Goal: Task Accomplishment & Management: Manage account settings

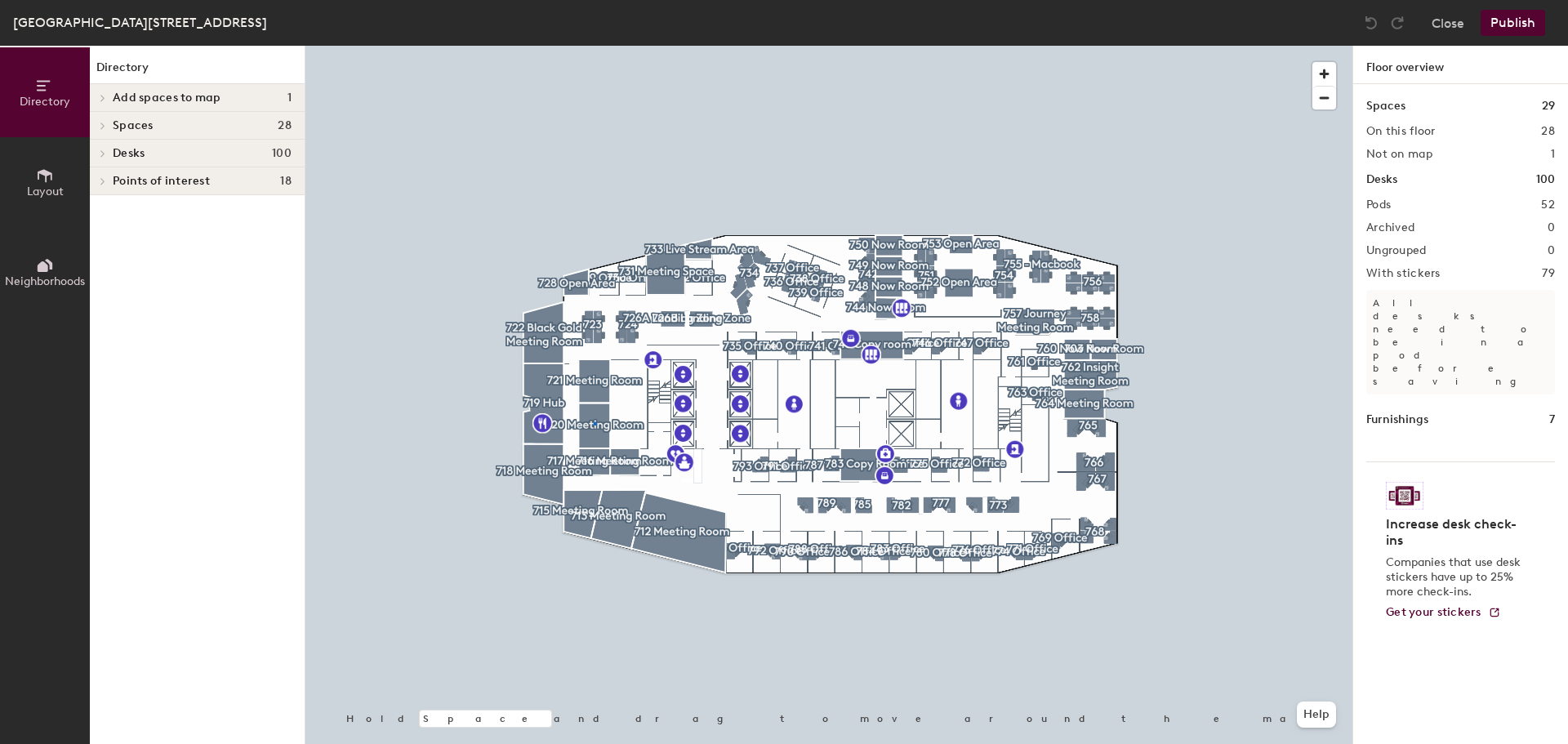
click at [594, 46] on div at bounding box center [829, 46] width 1047 height 0
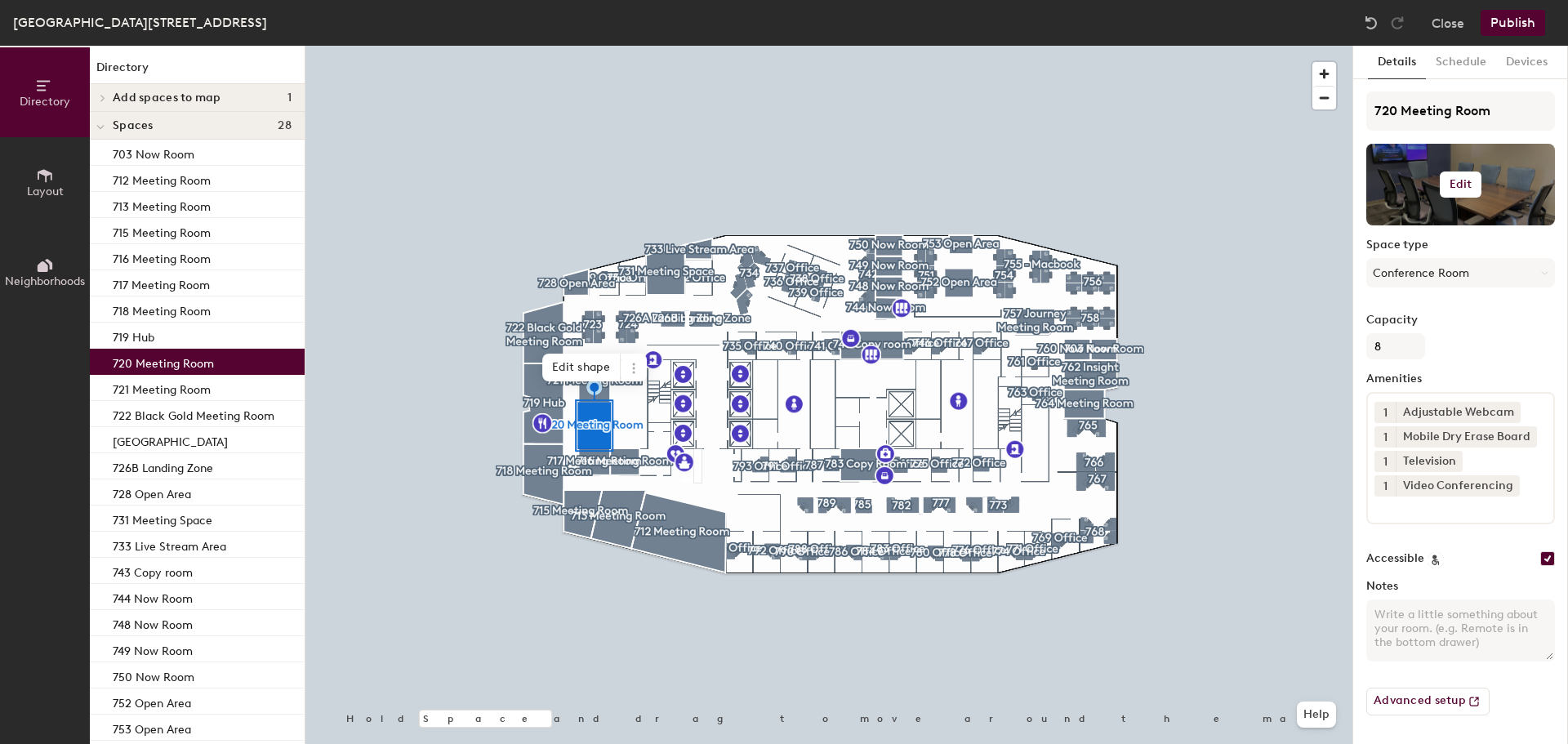
click at [1458, 185] on h6 "Edit" at bounding box center [1461, 184] width 23 height 13
click at [1452, 227] on input "file" at bounding box center [1474, 232] width 187 height 24
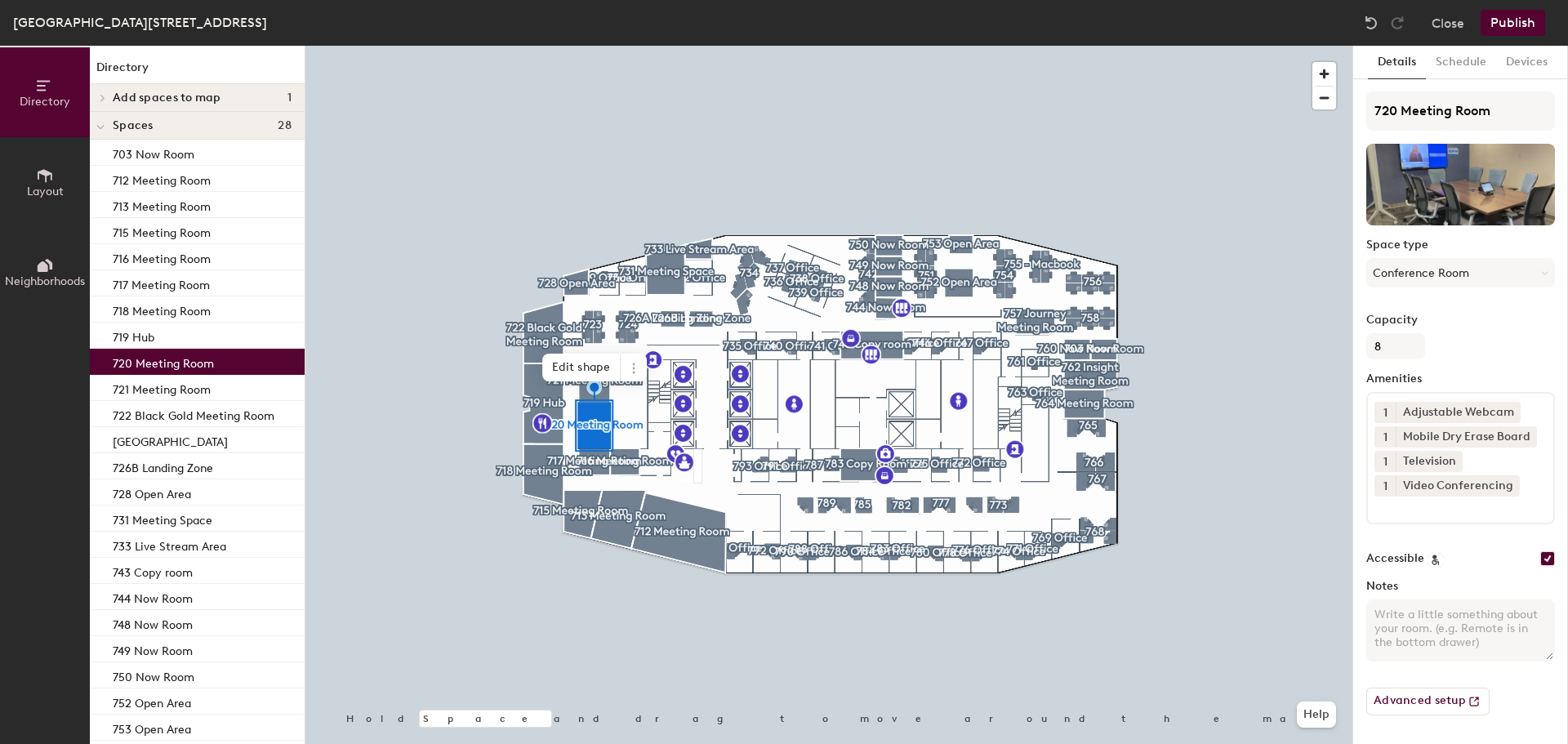
click at [1519, 24] on button "Publish" at bounding box center [1513, 22] width 65 height 26
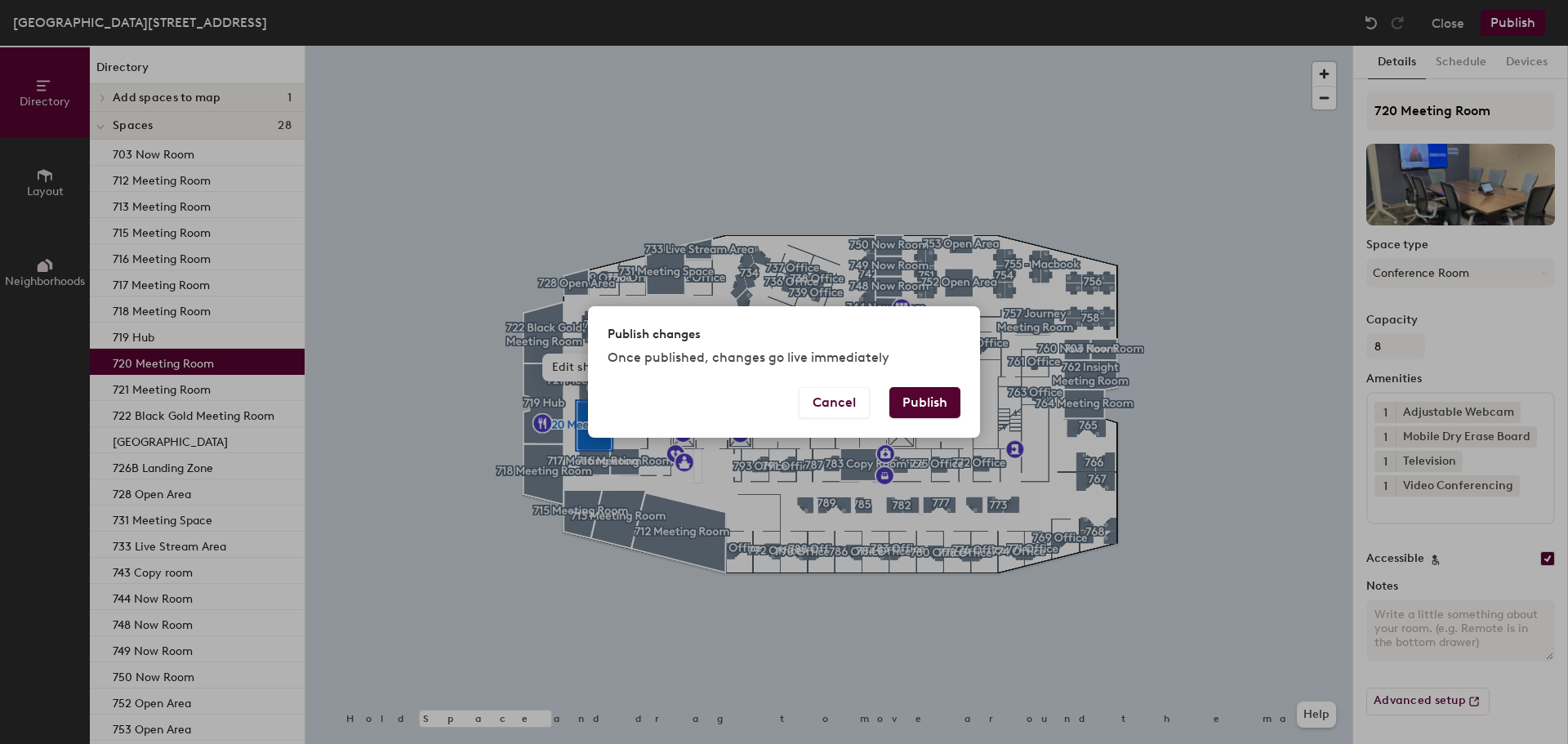
click at [941, 403] on button "Publish" at bounding box center [925, 403] width 71 height 31
